Goal: Complete application form

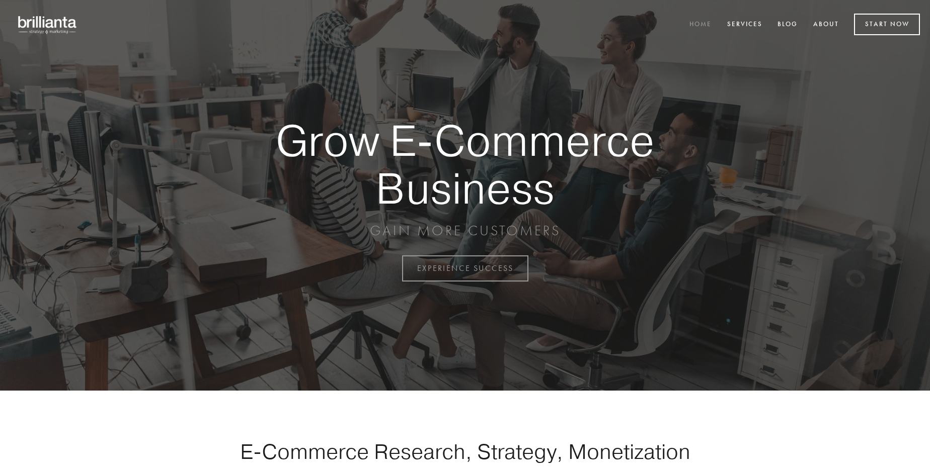
scroll to position [2637, 0]
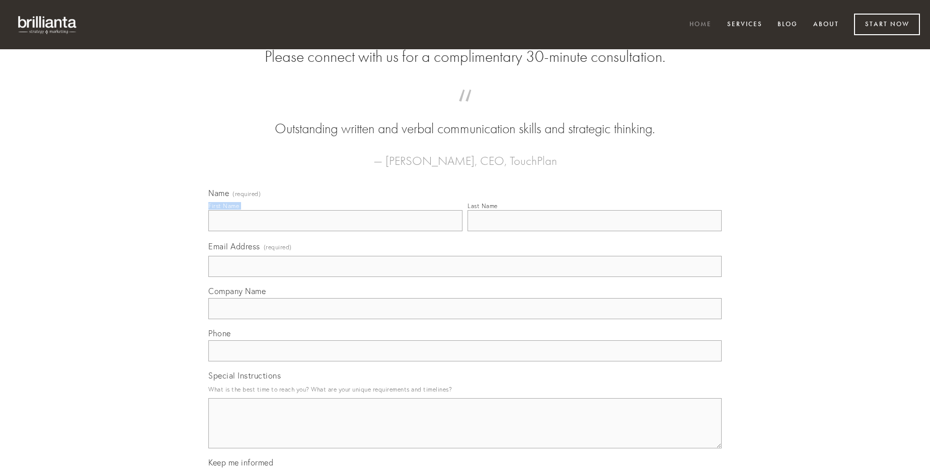
type input "[PERSON_NAME]"
click at [594, 231] on input "Last Name" at bounding box center [594, 220] width 254 height 21
type input "[PERSON_NAME]"
click at [465, 277] on input "Email Address (required)" at bounding box center [464, 266] width 513 height 21
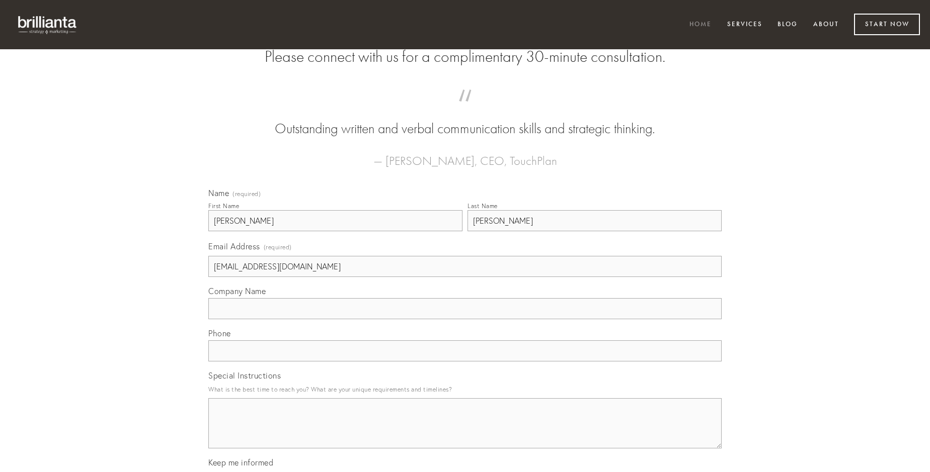
type input "[EMAIL_ADDRESS][DOMAIN_NAME]"
click at [465, 319] on input "Company Name" at bounding box center [464, 308] width 513 height 21
type input "arx"
click at [465, 362] on input "text" at bounding box center [464, 351] width 513 height 21
click at [465, 433] on textarea "Special Instructions" at bounding box center [464, 423] width 513 height 50
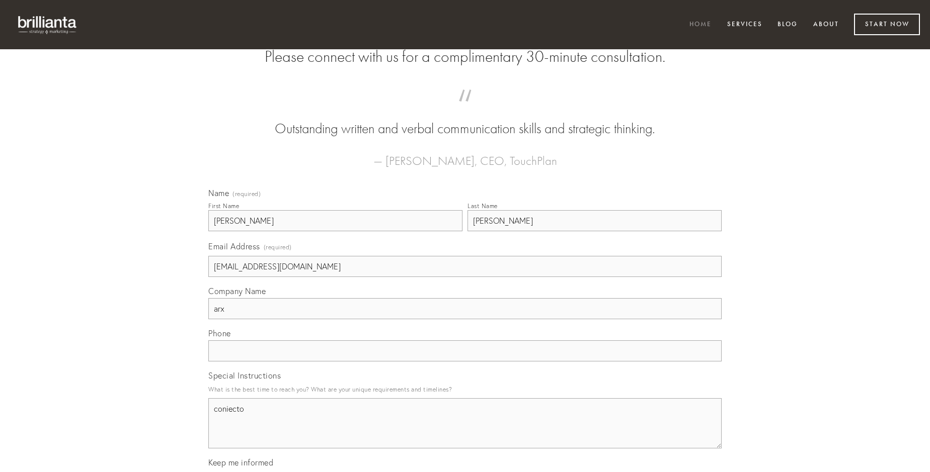
type textarea "coniecto"
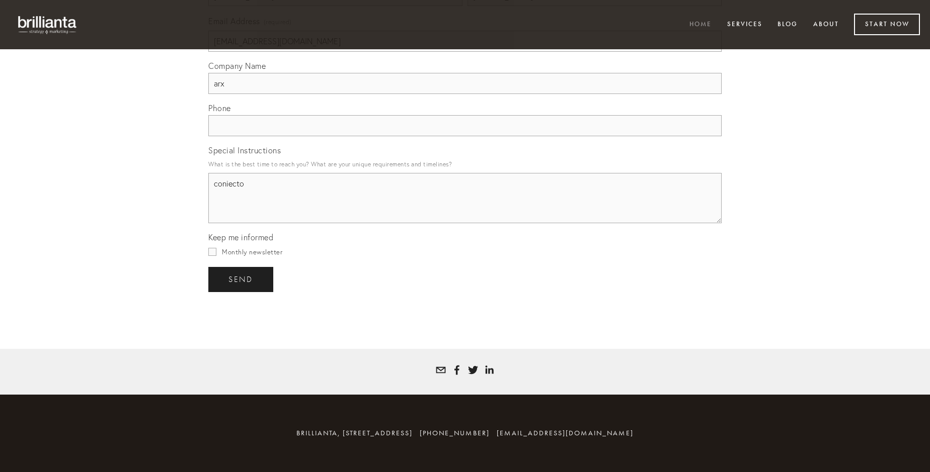
click at [241, 279] on span "send" at bounding box center [240, 279] width 25 height 9
